Goal: Check status: Check status

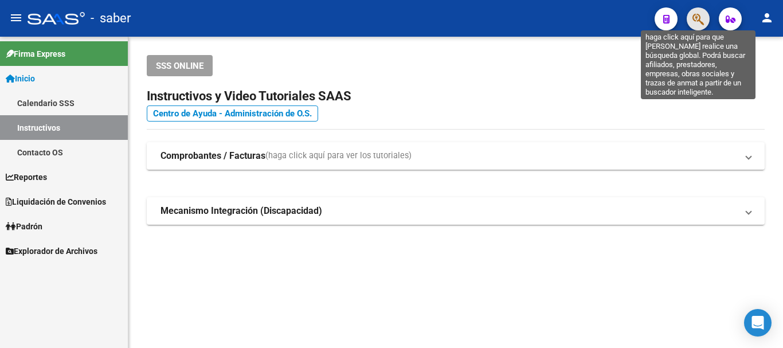
click at [695, 17] on icon "button" at bounding box center [698, 19] width 11 height 13
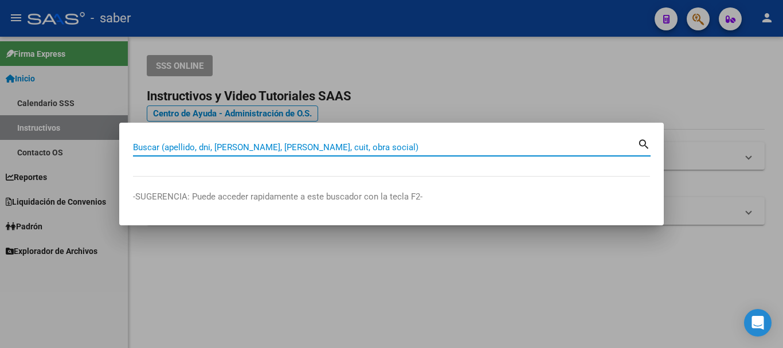
paste input "20223556974"
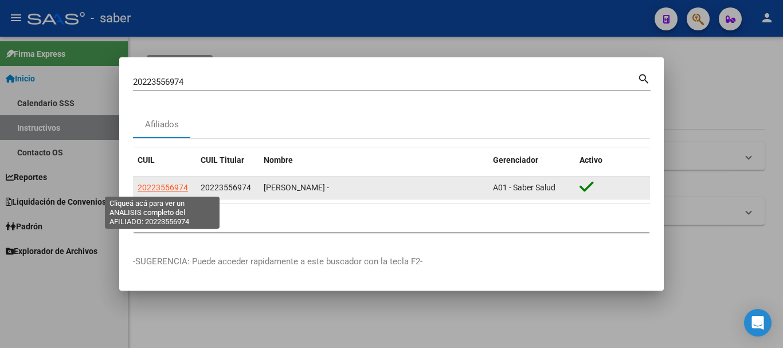
click at [170, 187] on span "20223556974" at bounding box center [163, 187] width 50 height 9
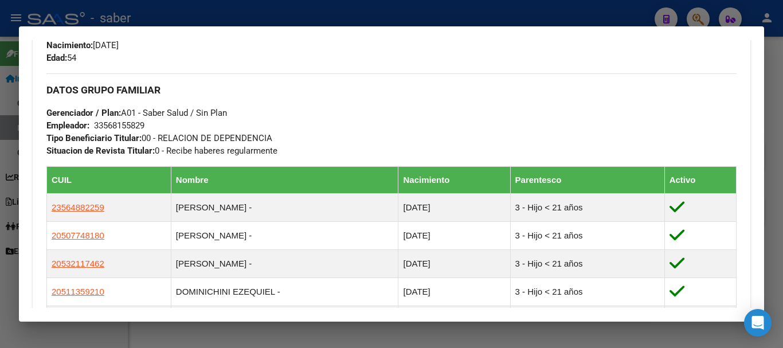
scroll to position [631, 0]
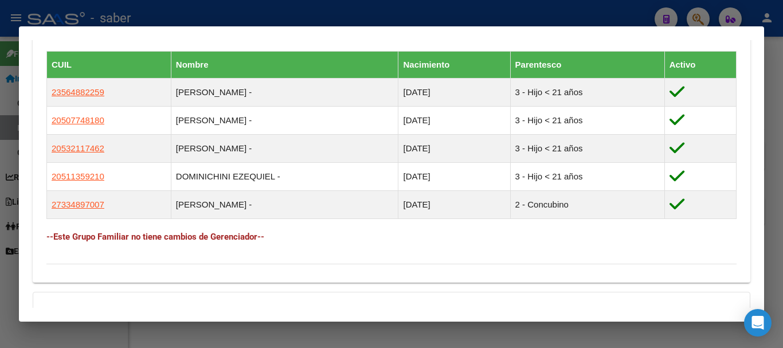
click at [198, 239] on h4 "--Este Grupo Familiar no tiene cambios de Gerenciador--" at bounding box center [391, 236] width 690 height 13
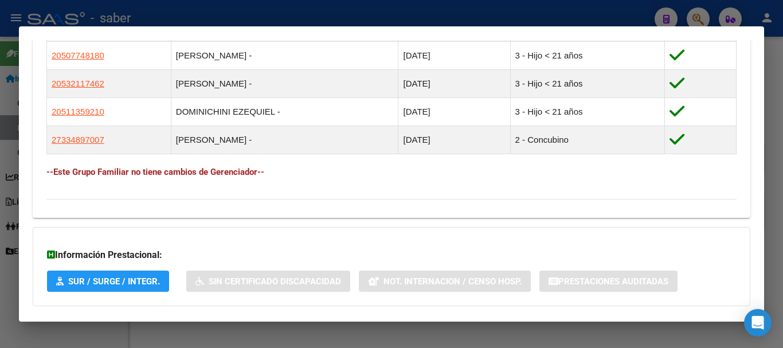
scroll to position [756, 0]
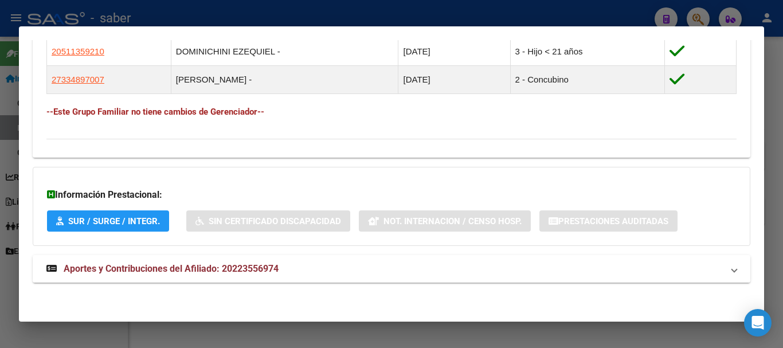
click at [158, 268] on span "Aportes y Contribuciones del Afiliado: 20223556974" at bounding box center [171, 268] width 215 height 11
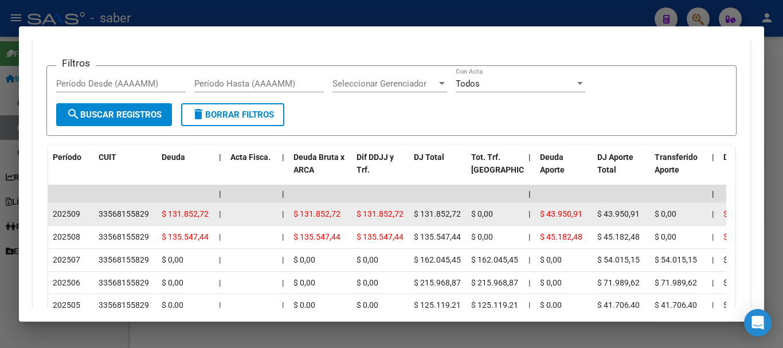
scroll to position [1157, 0]
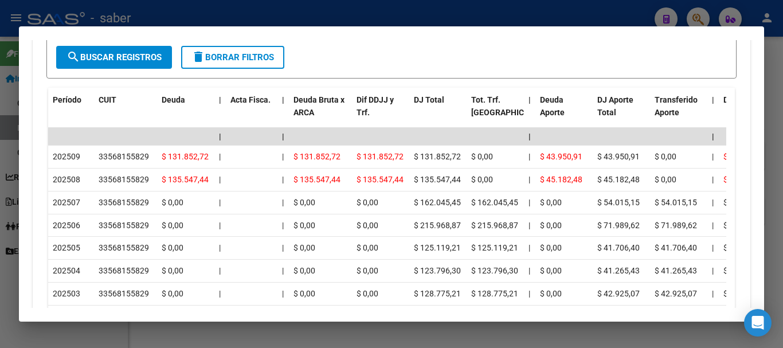
click at [63, 18] on div at bounding box center [391, 174] width 783 height 348
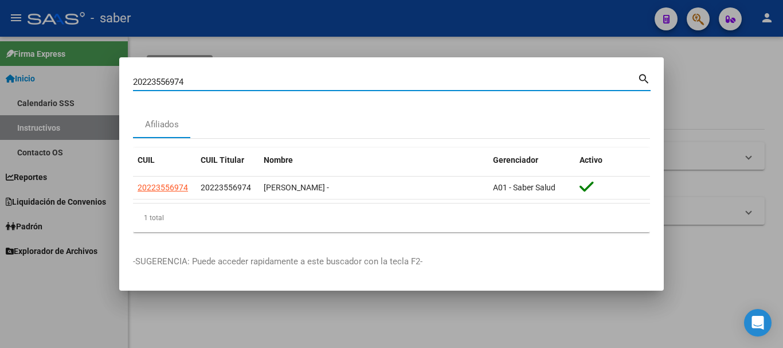
drag, startPoint x: 186, startPoint y: 79, endPoint x: 77, endPoint y: 73, distance: 109.6
click at [77, 73] on div "20223556974 Buscar (apellido, dni, cuil, nro traspaso, cuit, obra social) searc…" at bounding box center [391, 174] width 783 height 348
type input "27240558047"
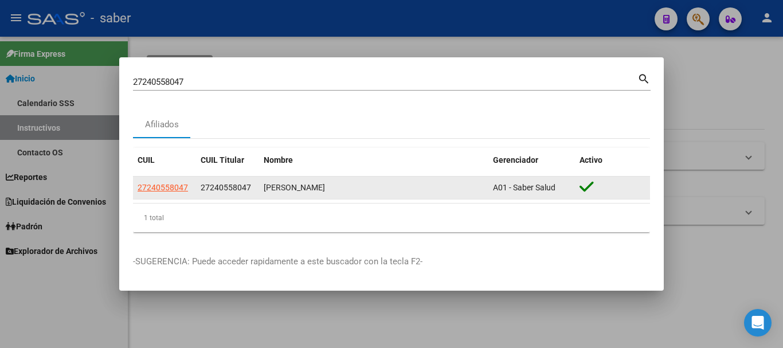
click at [170, 178] on datatable-body-cell "27240558047" at bounding box center [164, 188] width 63 height 22
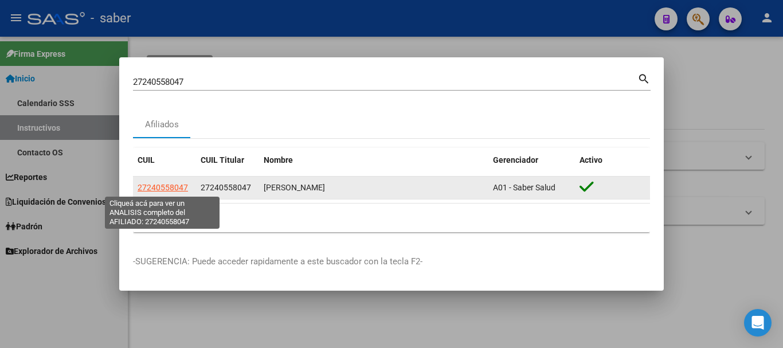
click at [165, 187] on span "27240558047" at bounding box center [163, 187] width 50 height 9
type textarea "27240558047"
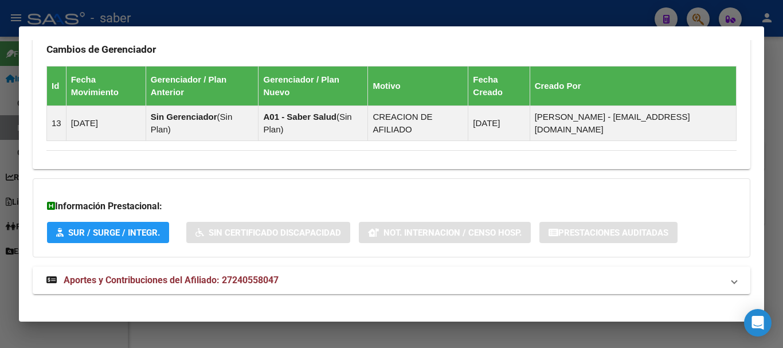
scroll to position [665, 0]
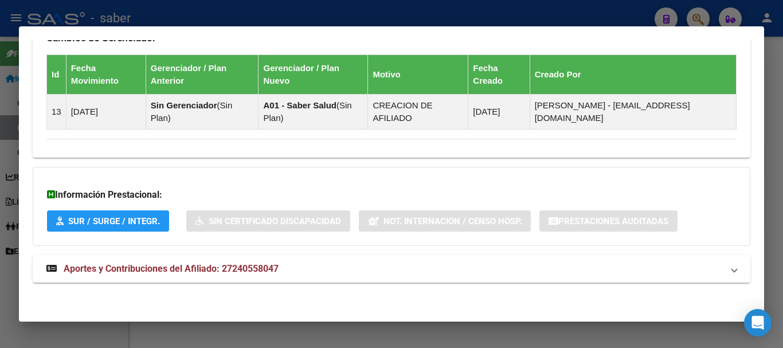
click at [120, 268] on span "Aportes y Contribuciones del Afiliado: 27240558047" at bounding box center [171, 268] width 215 height 11
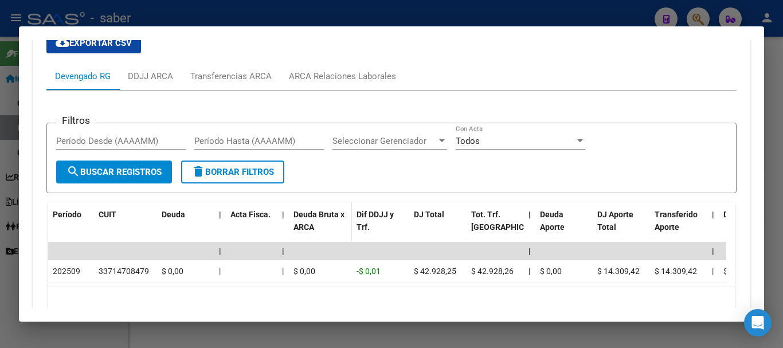
scroll to position [1009, 0]
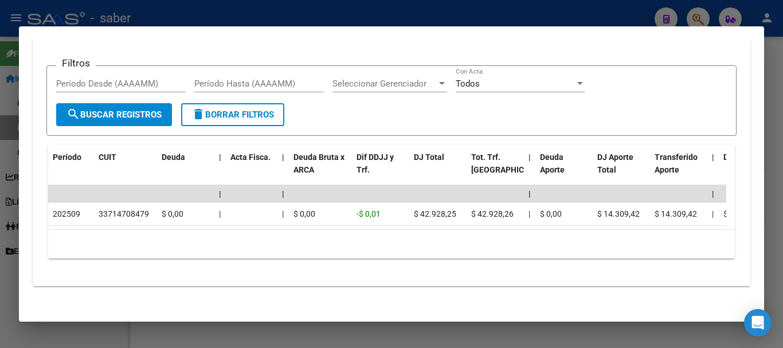
click at [57, 14] on div at bounding box center [391, 174] width 783 height 348
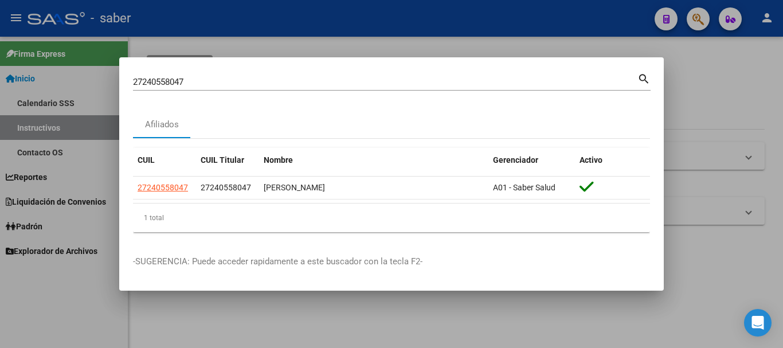
click at [57, 17] on div at bounding box center [391, 174] width 783 height 348
